Goal: Complete application form: Complete application form

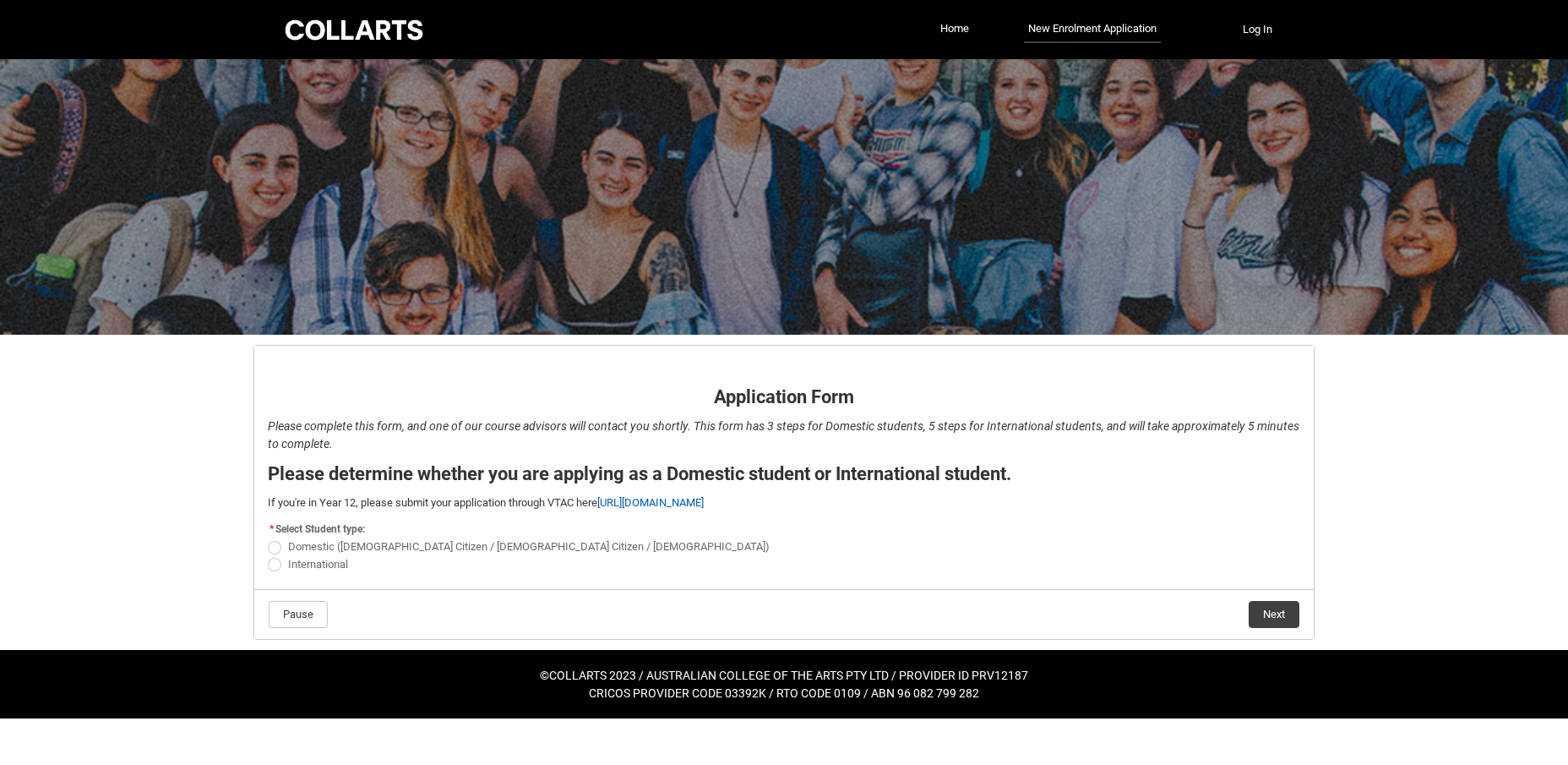
click at [271, 543] on span "REDU_Application_Form_for_Applicant flow" at bounding box center [275, 548] width 14 height 14
click at [268, 539] on input "Domestic (Australian Citizen / New Zealand Citizen / Permanent Resident)" at bounding box center [267, 538] width 1 height 1
radio input "true"
click at [1270, 605] on button "Next" at bounding box center [1275, 614] width 51 height 27
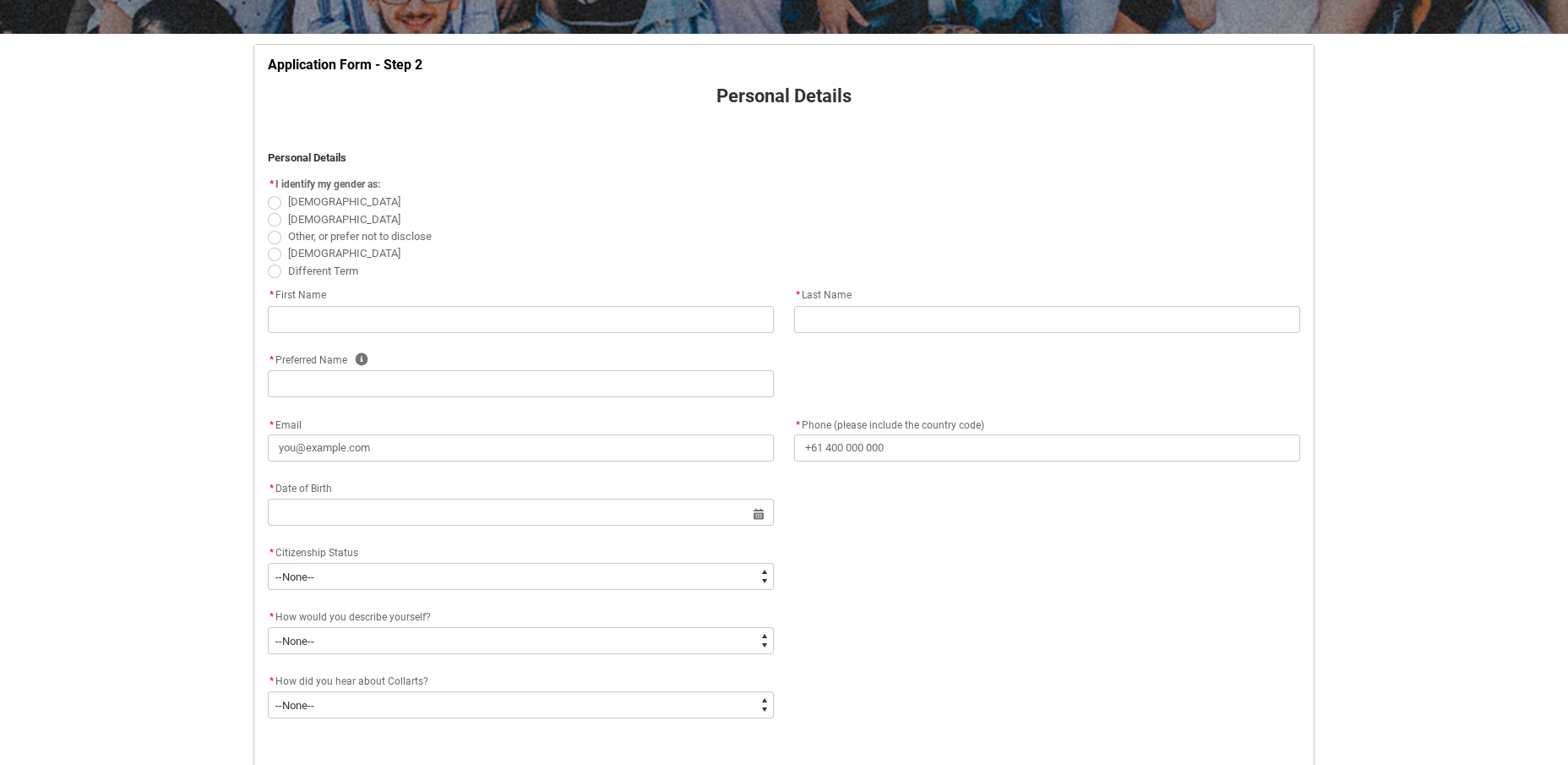
scroll to position [310, 0]
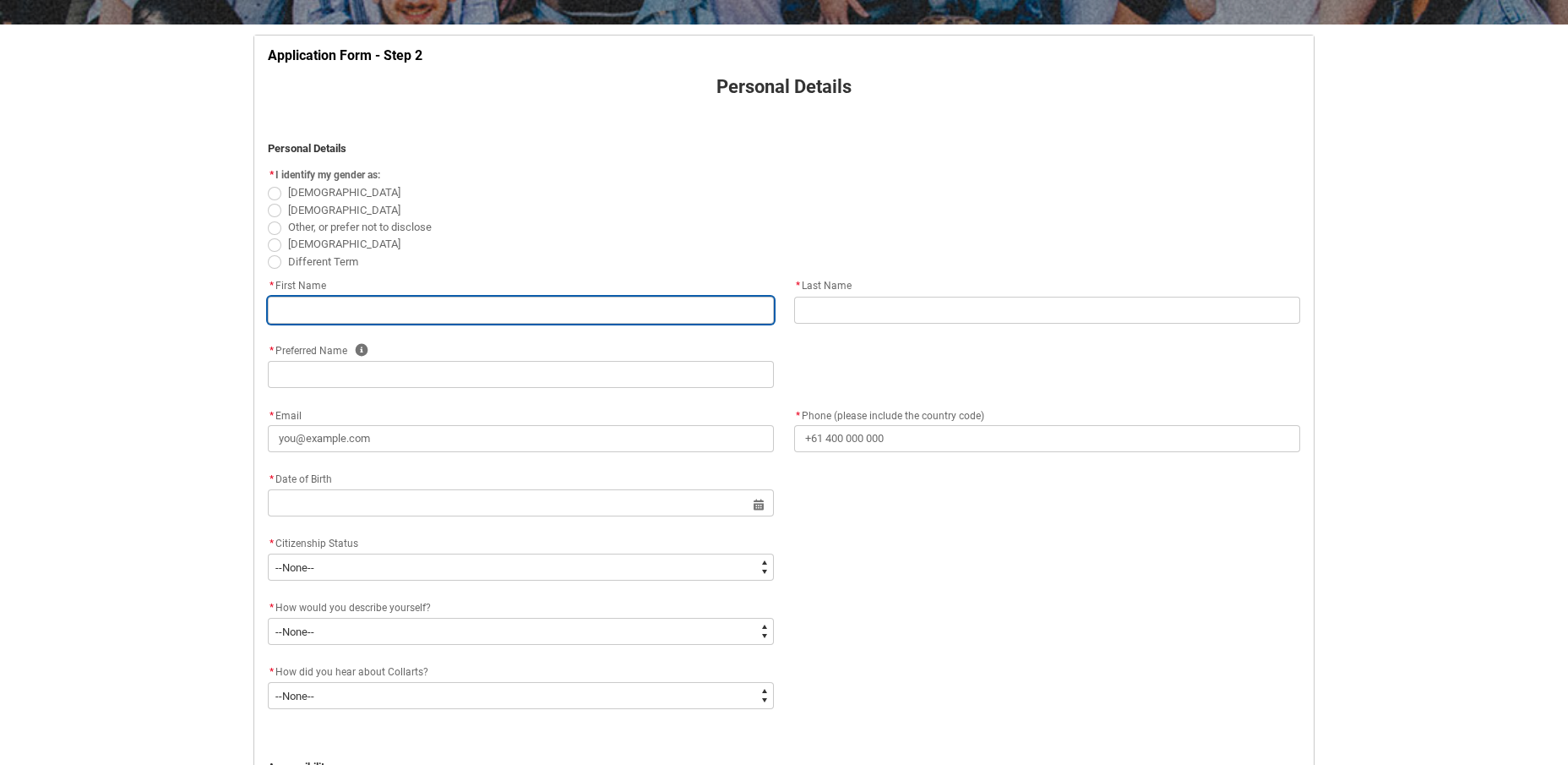
click at [313, 297] on input "REDU_Application_Form_for_Applicant flow" at bounding box center [521, 310] width 506 height 27
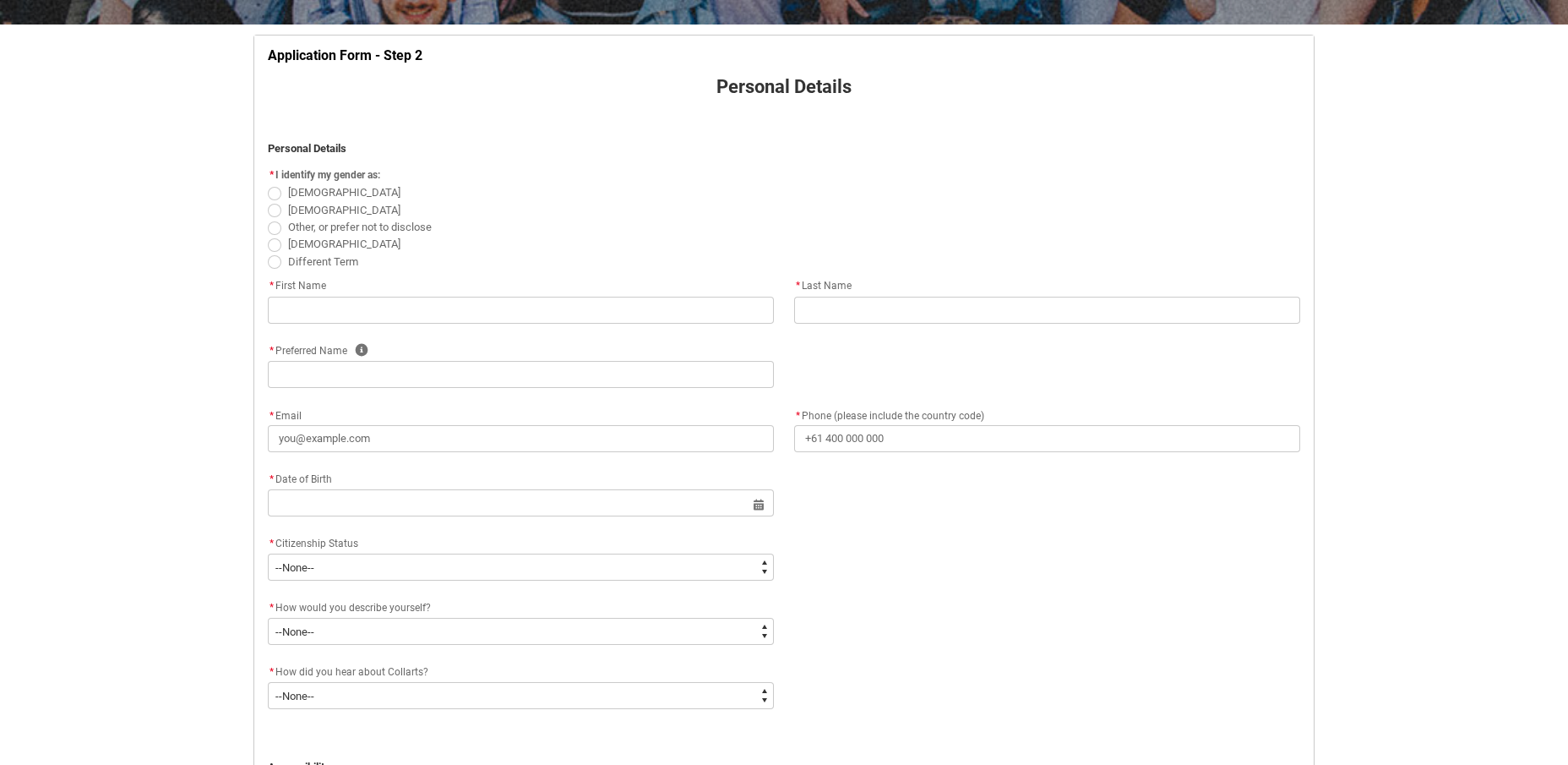
click at [280, 206] on span "REDU_Application_Form_for_Applicant flow" at bounding box center [275, 210] width 14 height 14
click at [268, 201] on input "Male" at bounding box center [267, 200] width 1 height 1
radio input "true"
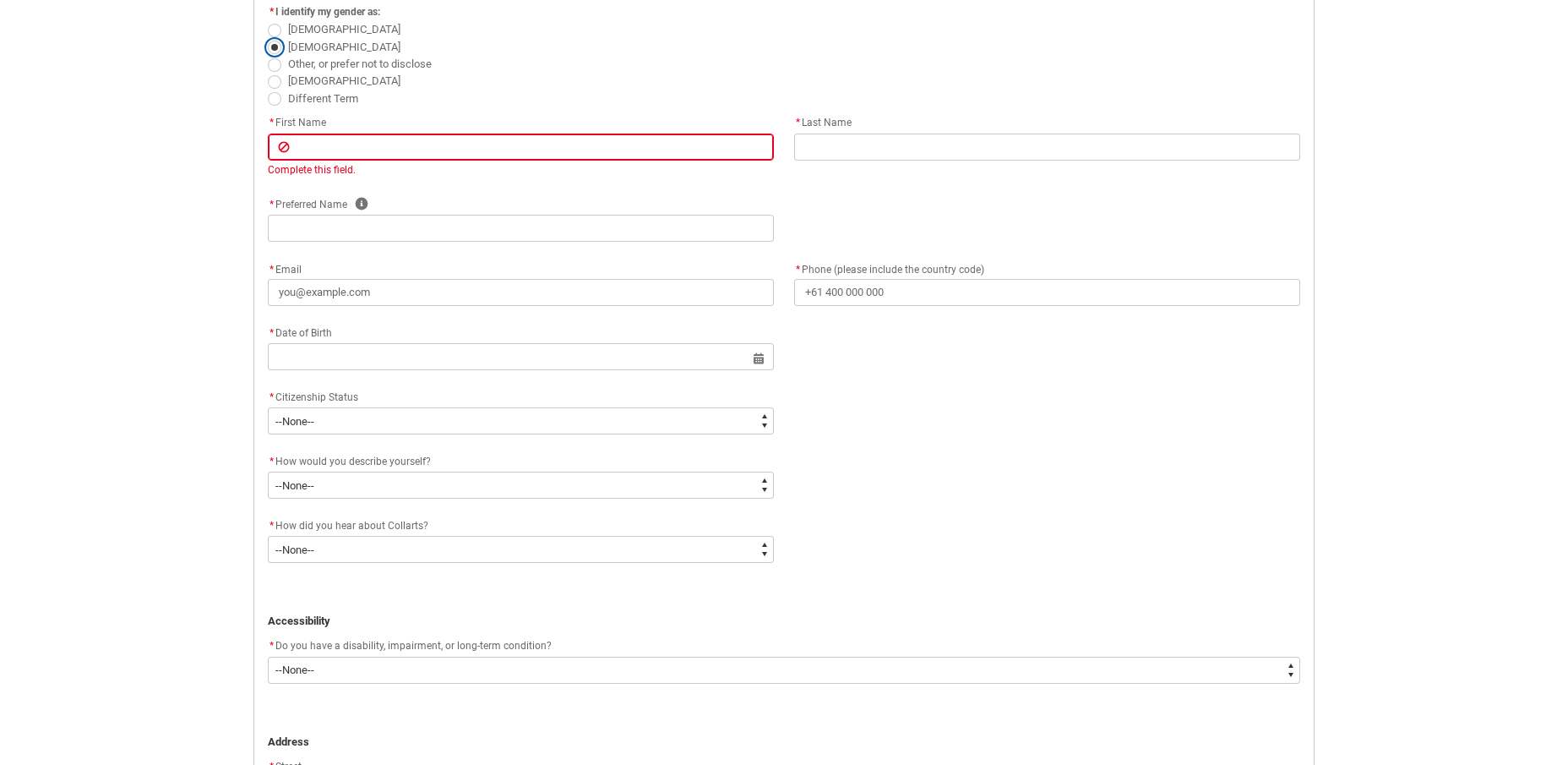
scroll to position [448, 0]
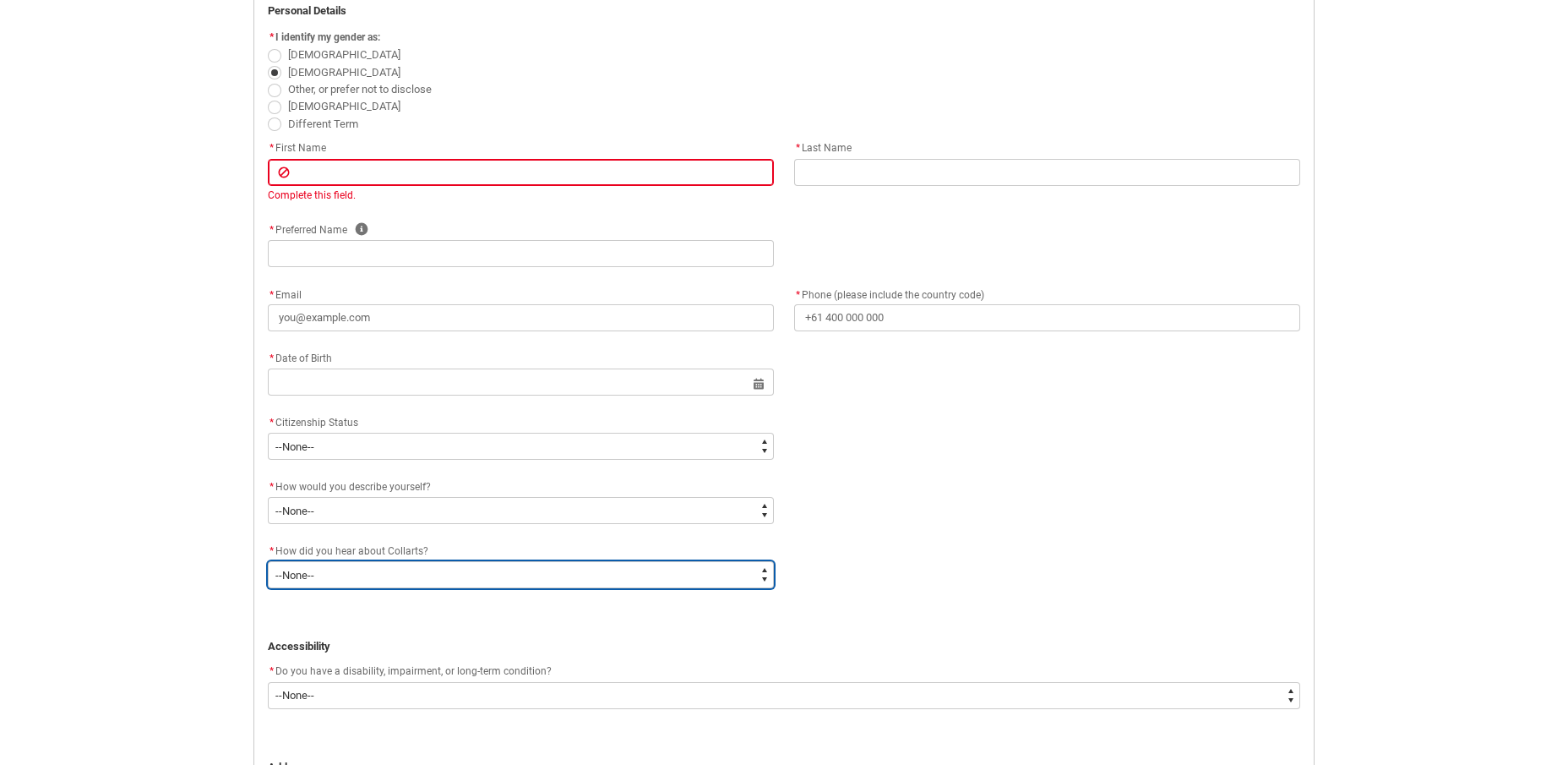
click at [304, 561] on select "--None-- Advertising - Facebook Advertising - Google Advertising - Instagram Ad…" at bounding box center [521, 575] width 506 height 27
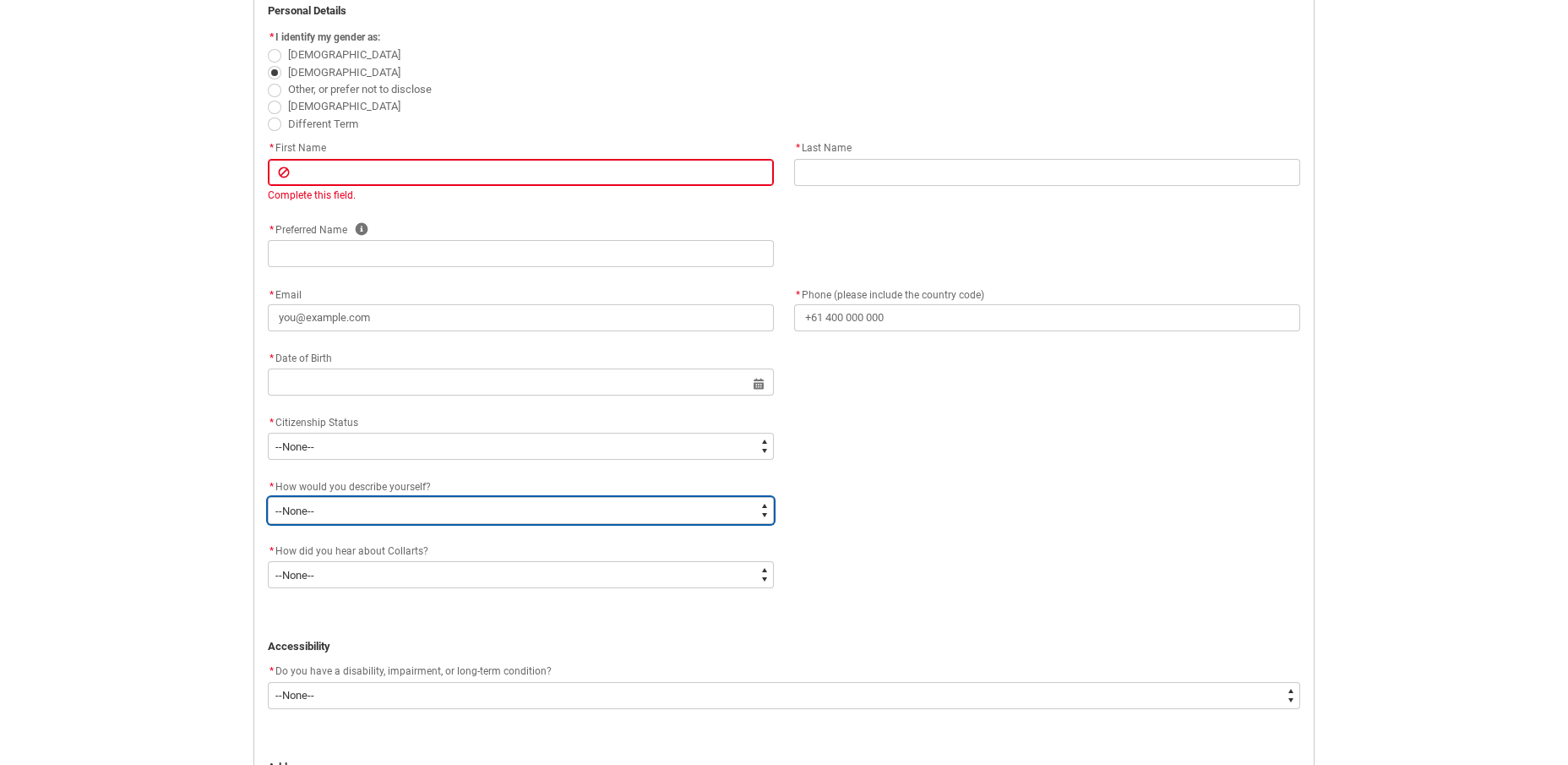
click at [345, 511] on select "--None-- I'm currently in Year 12 and planning what I'll do after school I've c…" at bounding box center [521, 511] width 506 height 27
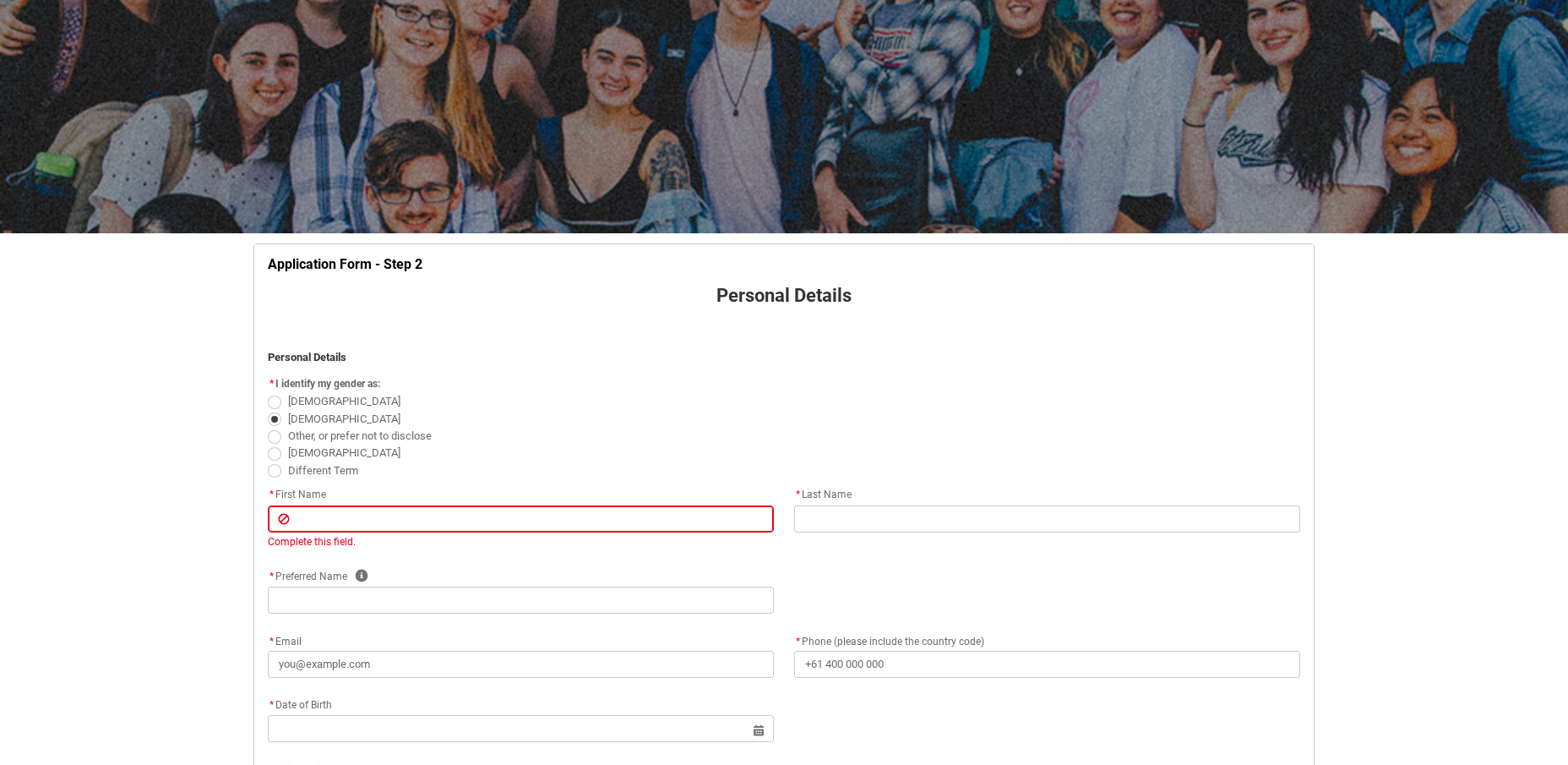
scroll to position [0, 0]
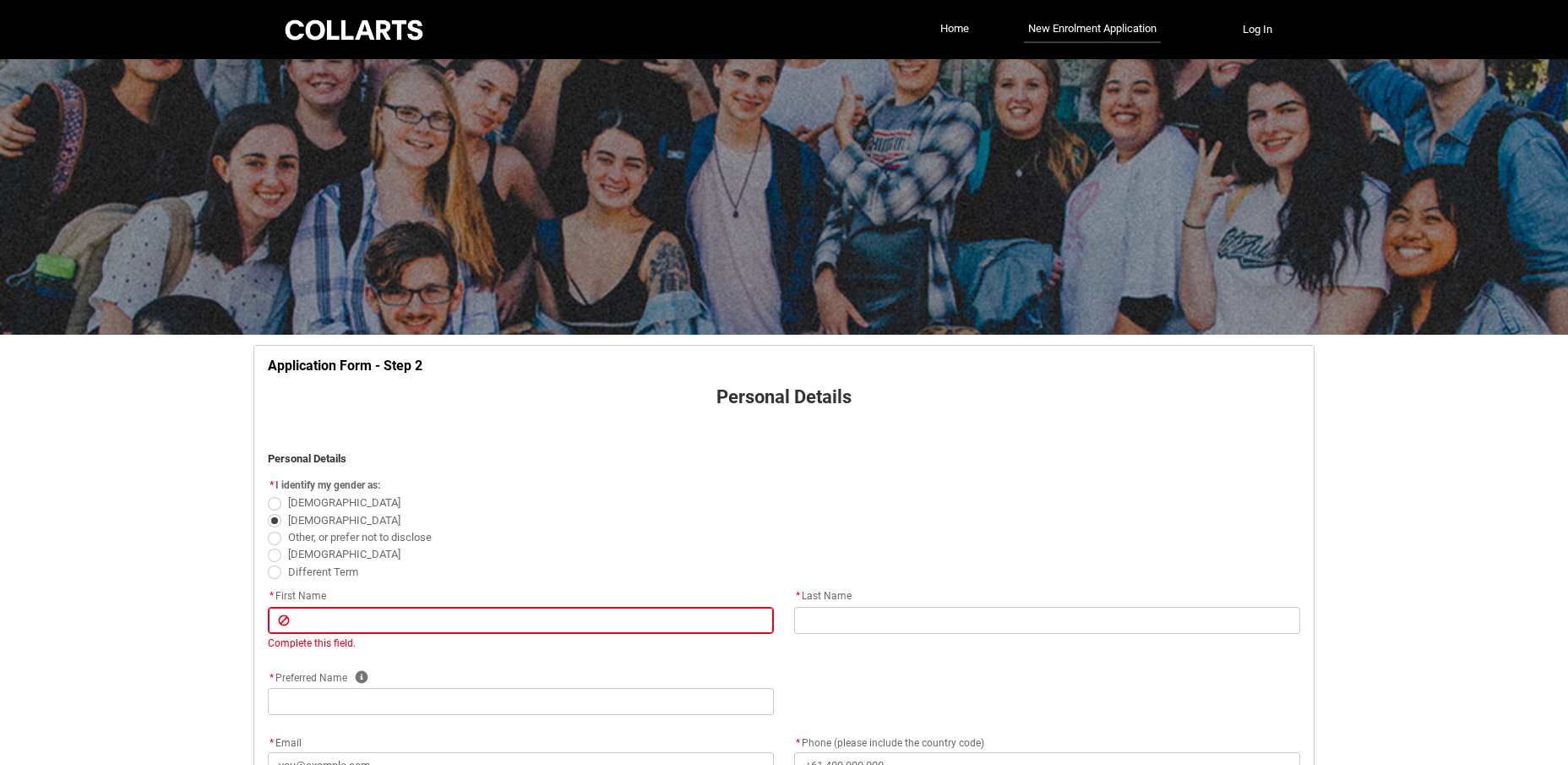
click at [329, 51] on div "Collarts Education Community Home New Enrolment Application More Log In" at bounding box center [784, 30] width 1005 height 59
click at [353, 39] on div at bounding box center [354, 30] width 143 height 26
